Goal: Find specific page/section: Find specific page/section

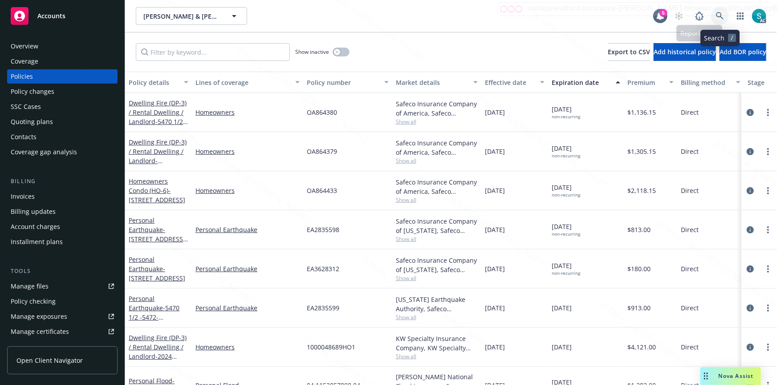
click at [725, 12] on link at bounding box center [720, 16] width 18 height 18
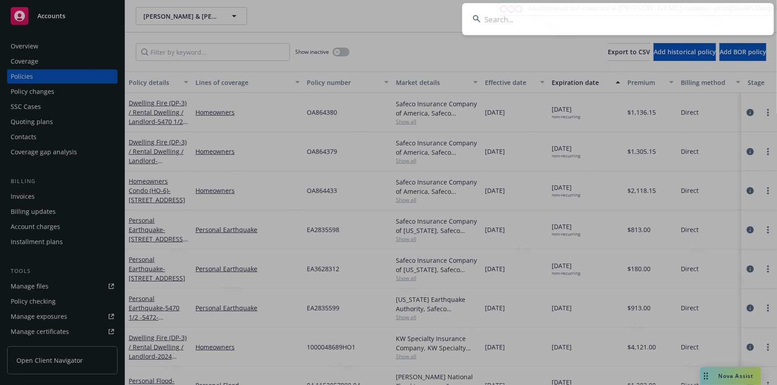
click at [571, 19] on input at bounding box center [618, 19] width 312 height 32
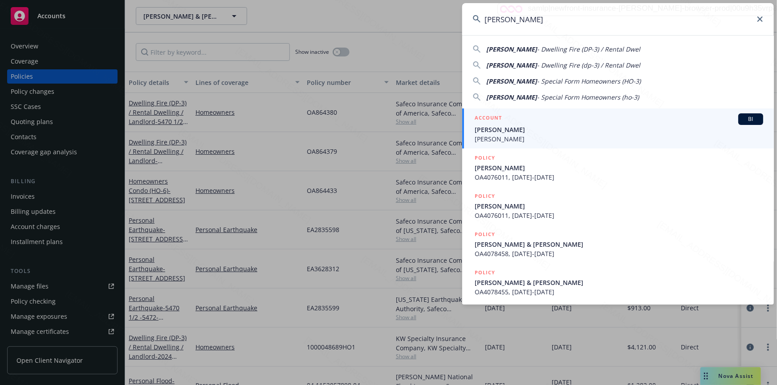
type input "[PERSON_NAME]"
click at [506, 128] on span "[PERSON_NAME]" at bounding box center [618, 129] width 288 height 9
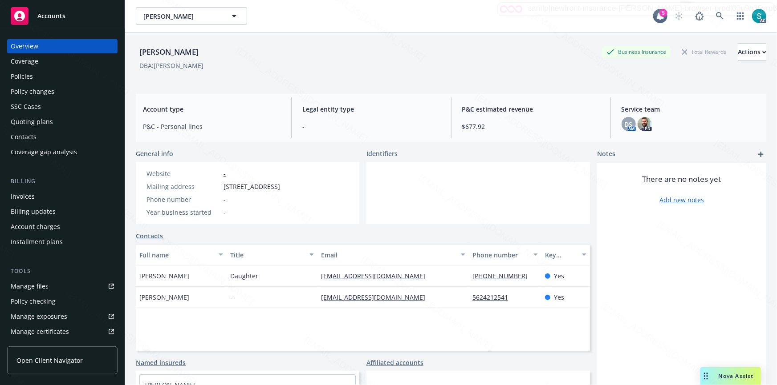
click at [40, 75] on div "Policies" at bounding box center [62, 76] width 103 height 14
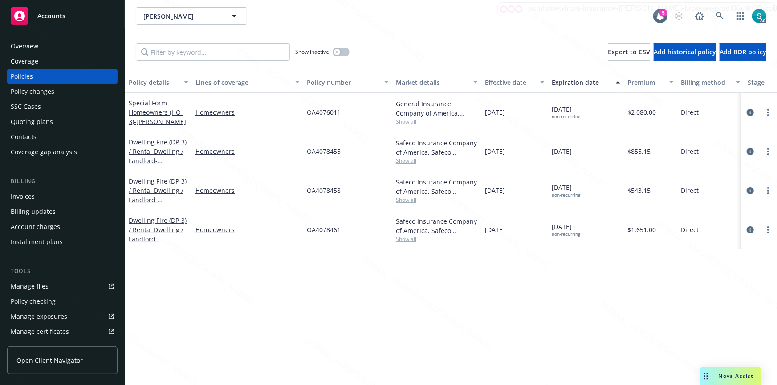
click at [329, 152] on span "OA4078455" at bounding box center [324, 151] width 34 height 9
copy span "OA4078455"
click at [323, 114] on span "OA4076011" at bounding box center [324, 112] width 34 height 9
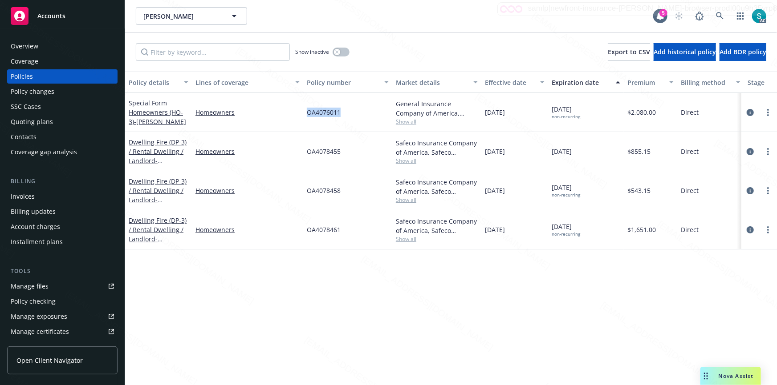
copy span "OA4076011"
click at [320, 189] on span "OA4078458" at bounding box center [324, 190] width 34 height 9
copy span "OA4078458"
click at [333, 228] on span "OA4078461" at bounding box center [324, 229] width 34 height 9
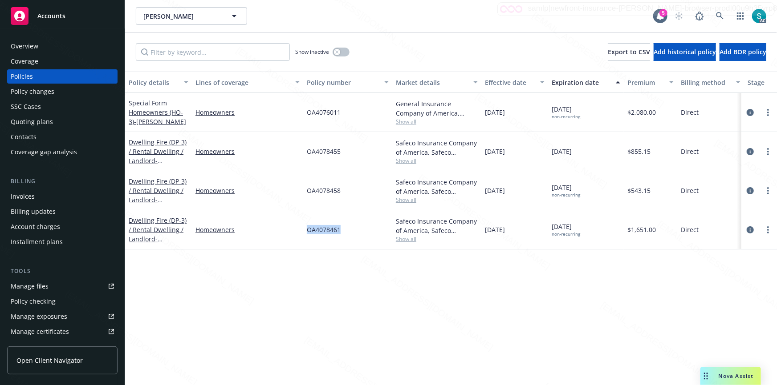
click at [333, 228] on span "OA4078461" at bounding box center [324, 229] width 34 height 9
copy span "OA4078461"
click at [41, 46] on div "Overview" at bounding box center [62, 46] width 103 height 14
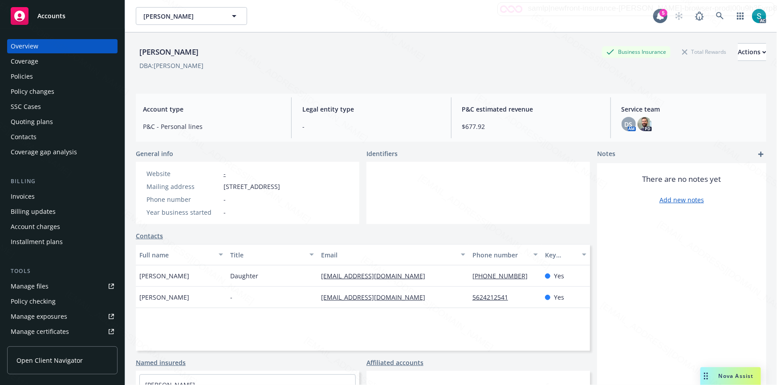
click at [183, 55] on div "[PERSON_NAME]" at bounding box center [169, 52] width 66 height 12
copy div "Zinelis"
click at [13, 76] on div "Policies" at bounding box center [22, 76] width 22 height 14
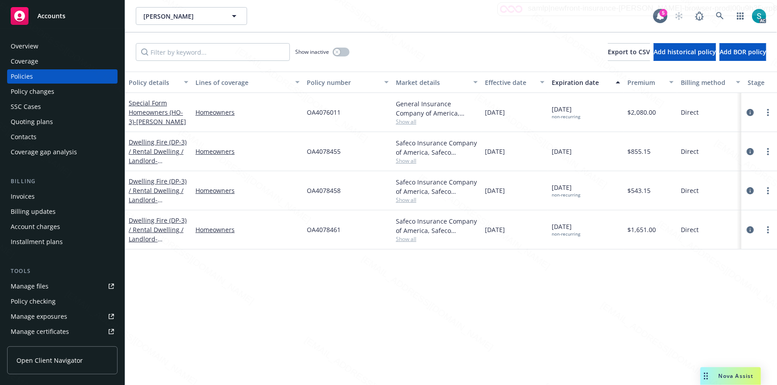
click at [42, 46] on div "Overview" at bounding box center [62, 46] width 103 height 14
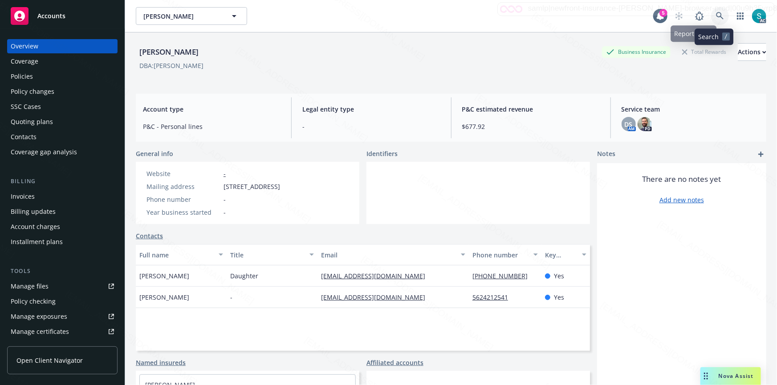
click at [716, 17] on icon at bounding box center [720, 16] width 8 height 8
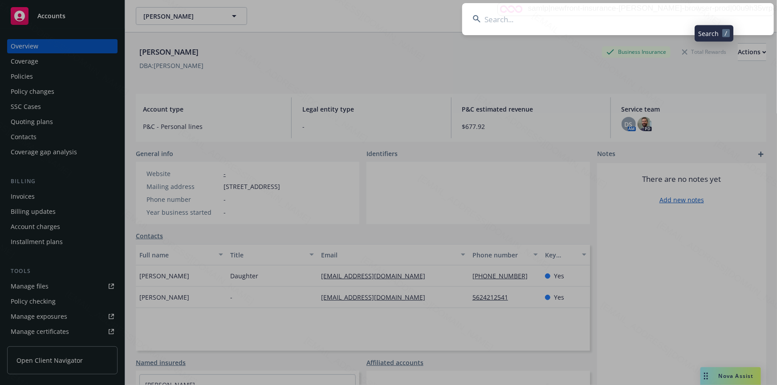
click at [574, 15] on input at bounding box center [618, 19] width 312 height 32
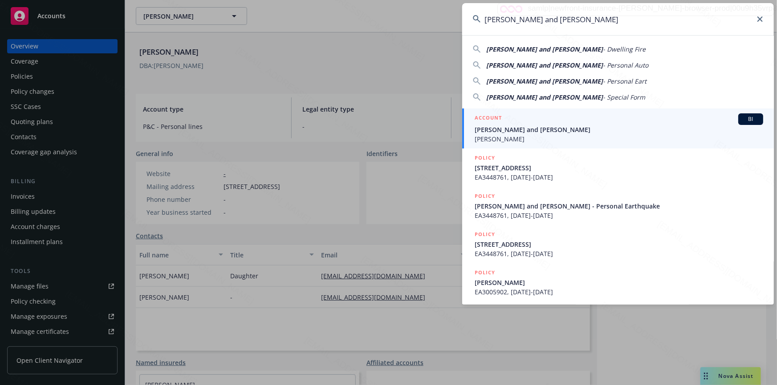
type input "[PERSON_NAME] and [PERSON_NAME]"
click at [525, 126] on span "[PERSON_NAME] and [PERSON_NAME]" at bounding box center [618, 129] width 288 height 9
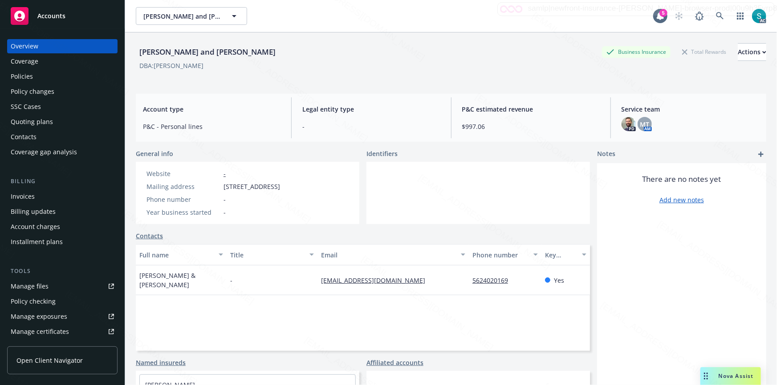
click at [31, 76] on div "Policies" at bounding box center [22, 76] width 22 height 14
